Goal: Find specific page/section: Find specific page/section

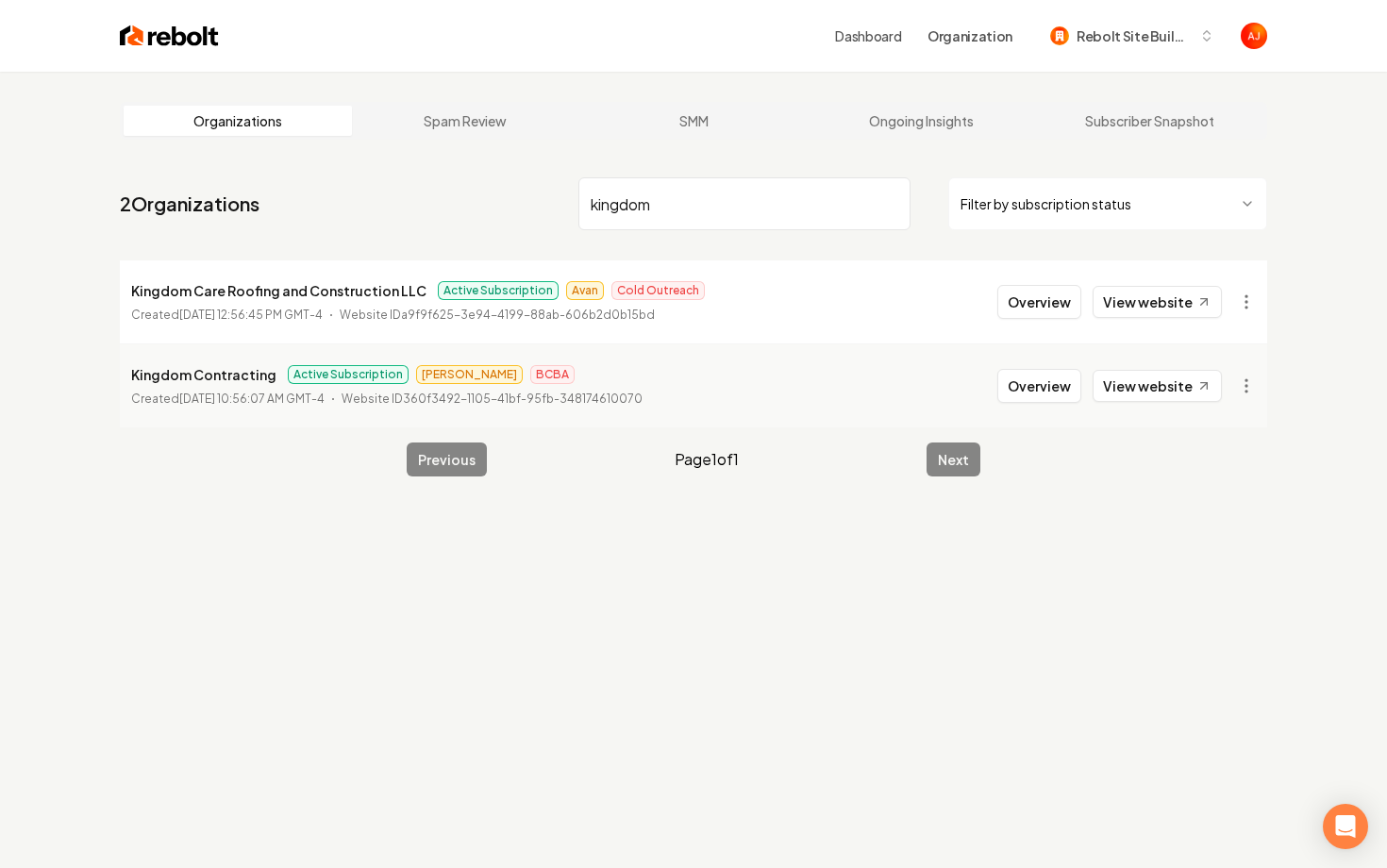
click at [494, 178] on nav "2 Organizations kingdom Filter by subscription status" at bounding box center [694, 211] width 1148 height 83
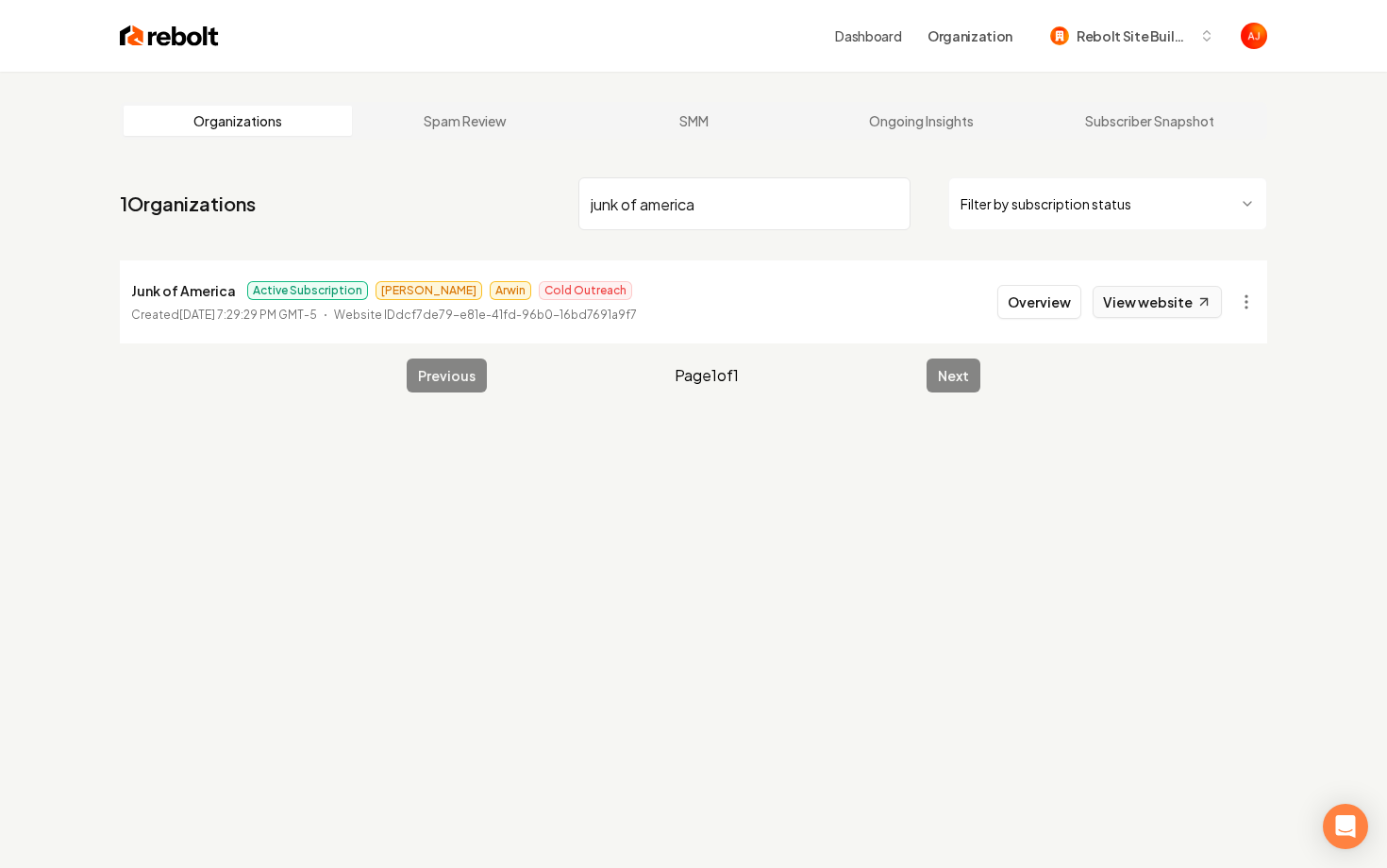
click at [1172, 309] on link "View website" at bounding box center [1158, 302] width 130 height 32
drag, startPoint x: 723, startPoint y: 198, endPoint x: 520, endPoint y: 187, distance: 203.3
click at [522, 187] on nav "1 Organizations junk of america Filter by subscription status" at bounding box center [694, 211] width 1148 height 83
click at [1120, 306] on link "View website" at bounding box center [1158, 302] width 130 height 32
click at [731, 179] on input "kingdom contr" at bounding box center [745, 204] width 332 height 53
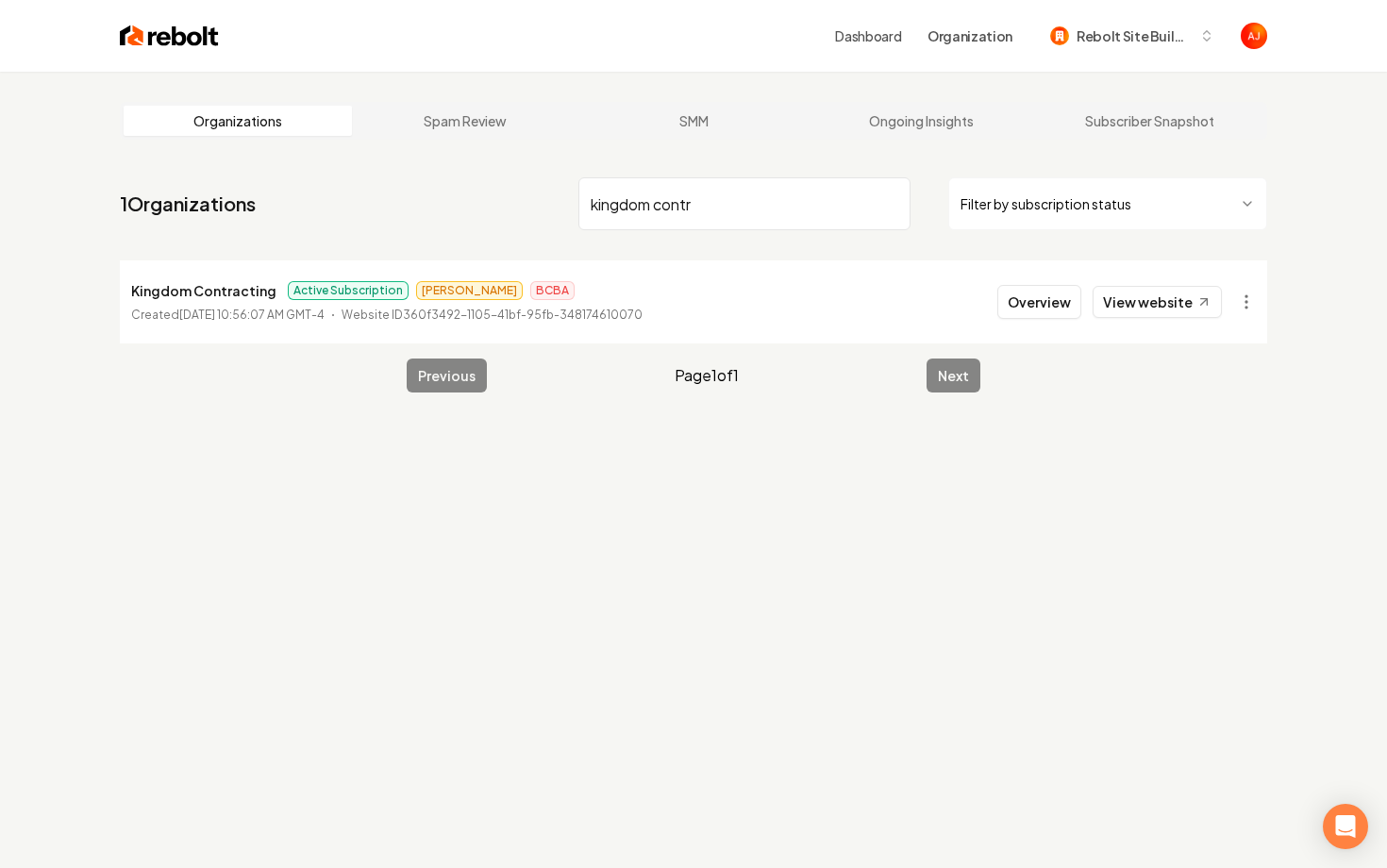
drag, startPoint x: 731, startPoint y: 198, endPoint x: 375, endPoint y: 189, distance: 356.1
click at [375, 189] on nav "1 Organizations kingdom contr Filter by subscription status" at bounding box center [694, 211] width 1148 height 83
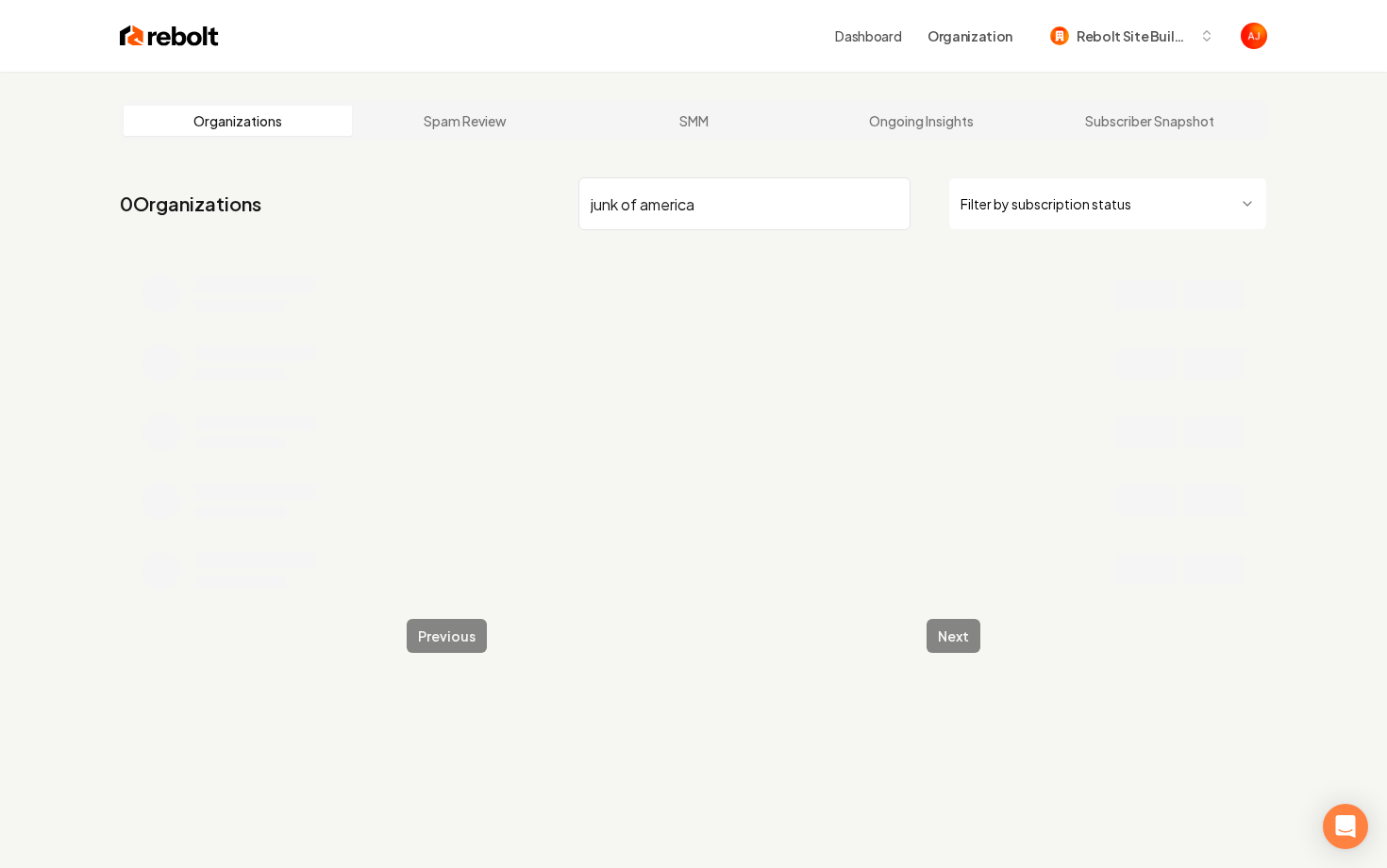
click at [783, 212] on input "junk of america" at bounding box center [745, 204] width 332 height 53
click at [623, 207] on input "junk of america" at bounding box center [745, 204] width 332 height 53
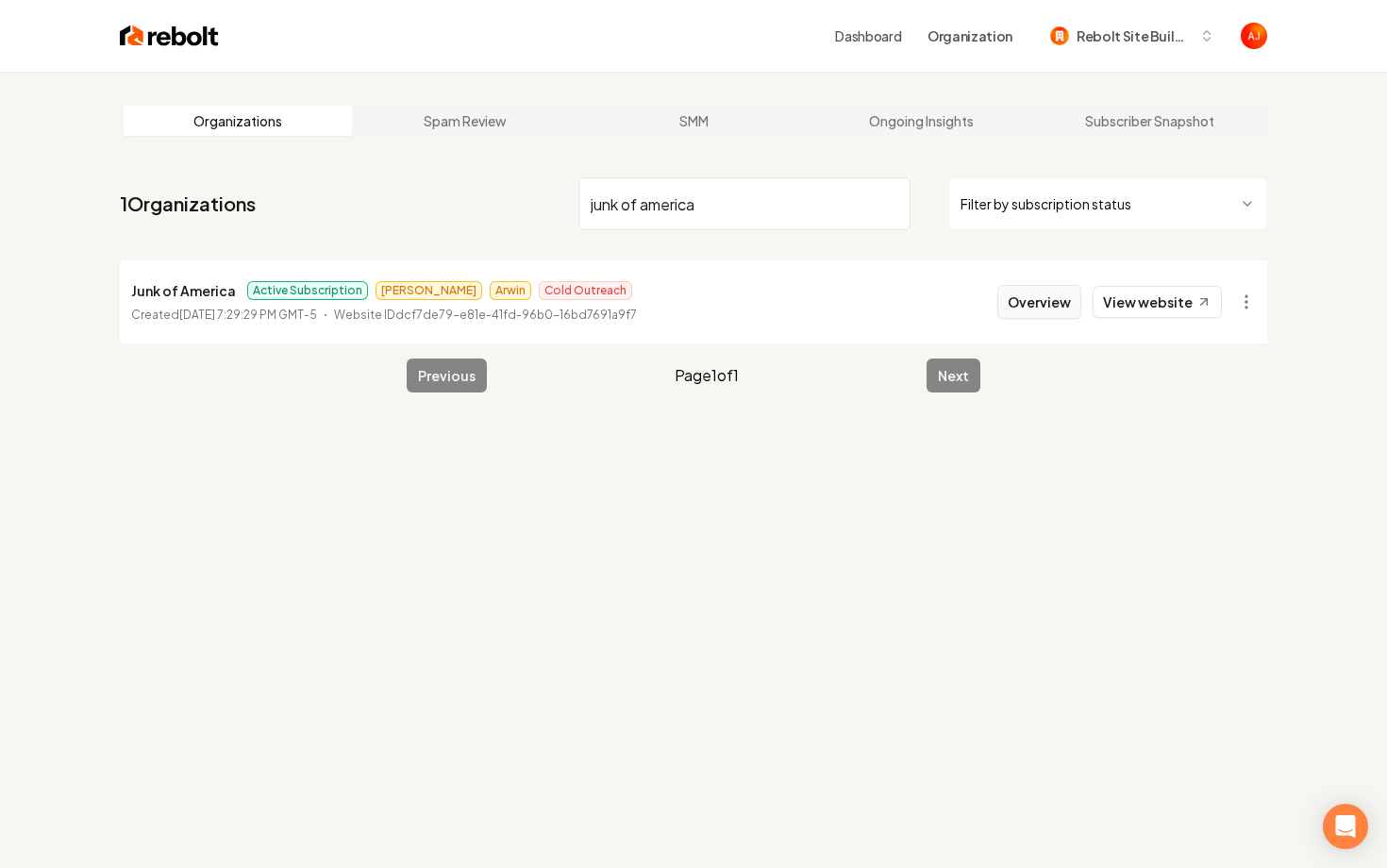
type input "junk of america"
click at [1047, 299] on button "Overview" at bounding box center [1039, 302] width 84 height 34
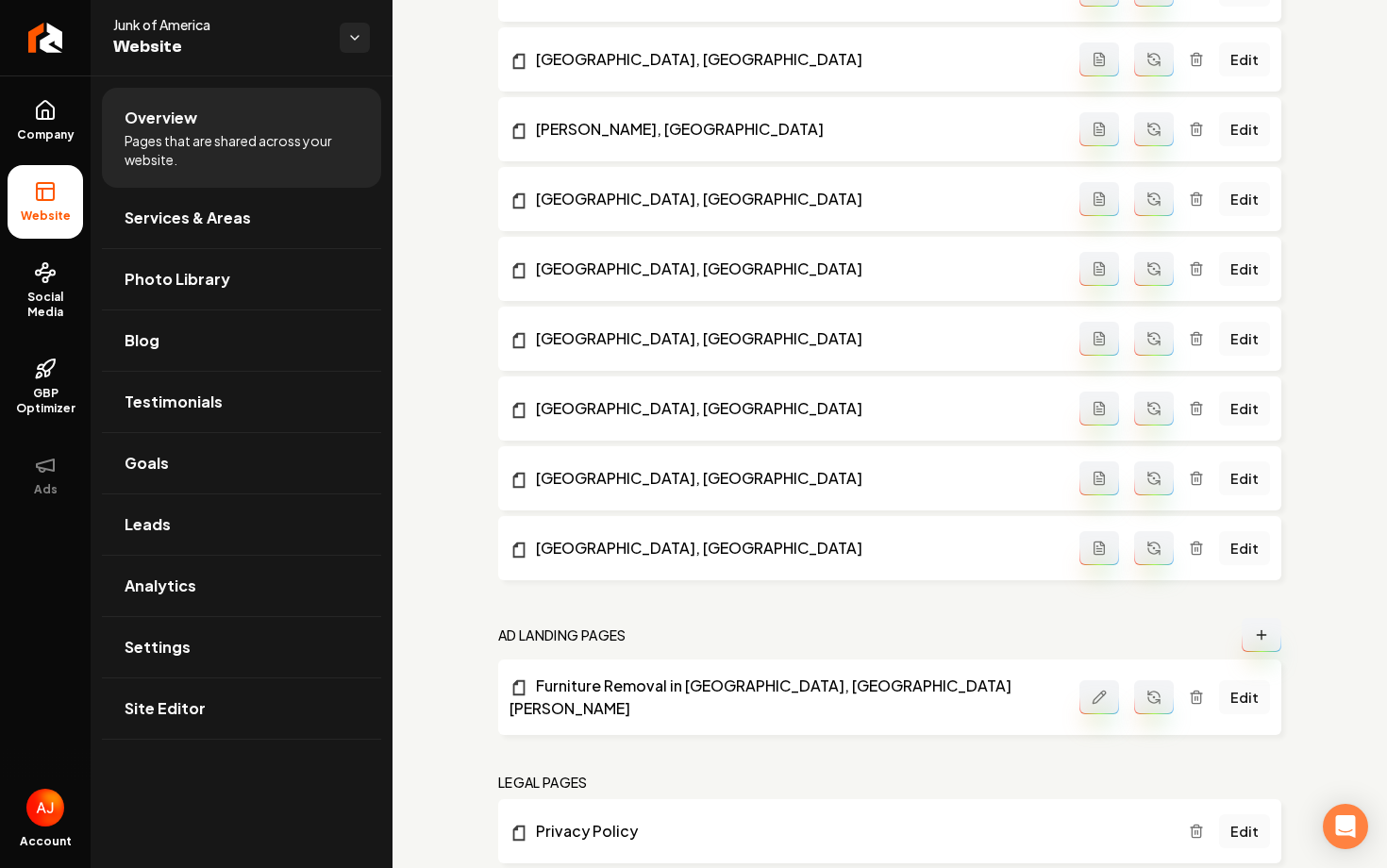
scroll to position [2240, 0]
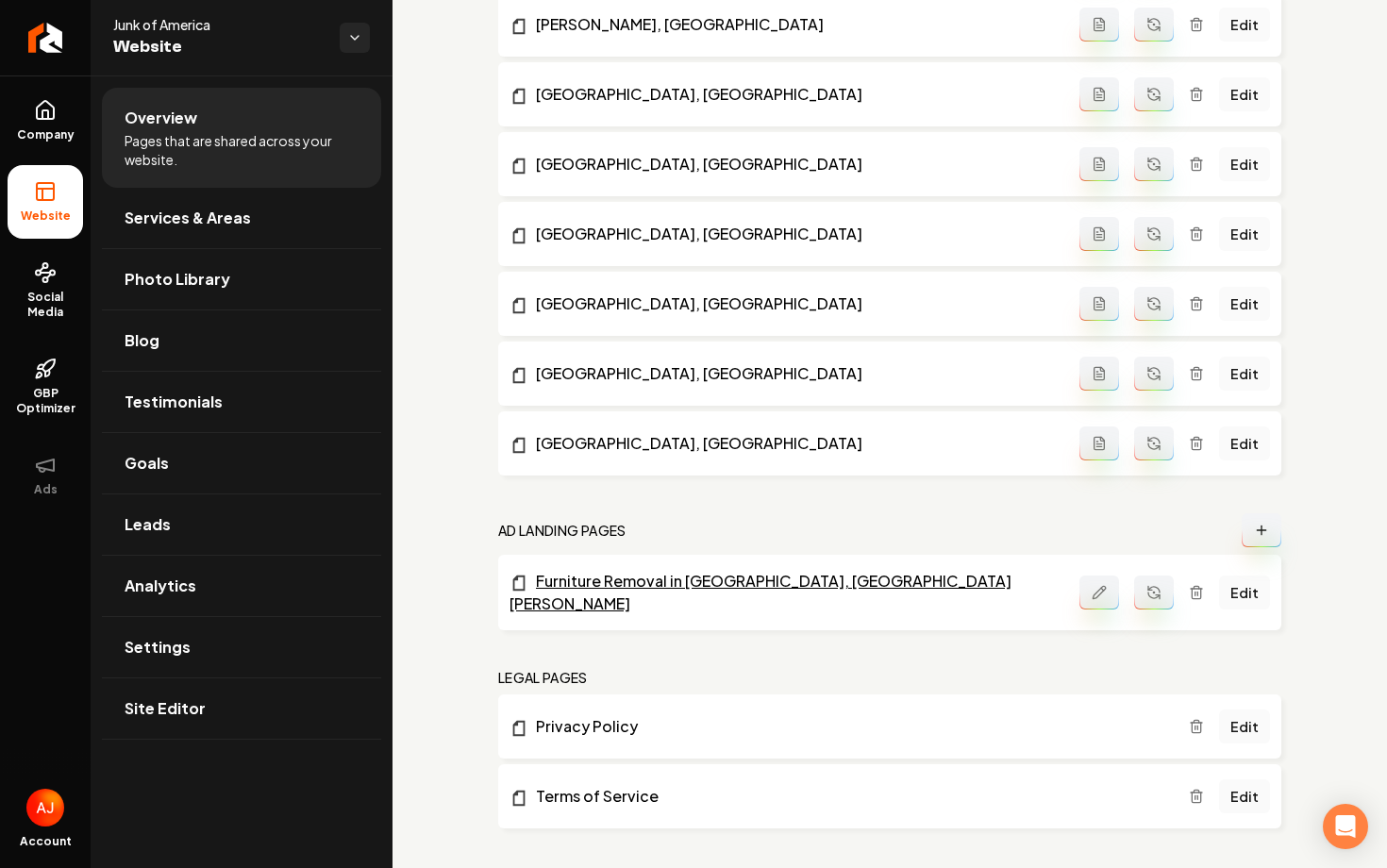
click at [803, 587] on link "Furniture Removal in [GEOGRAPHIC_DATA], [GEOGRAPHIC_DATA][PERSON_NAME]" at bounding box center [794, 593] width 570 height 45
